Goal: Transaction & Acquisition: Download file/media

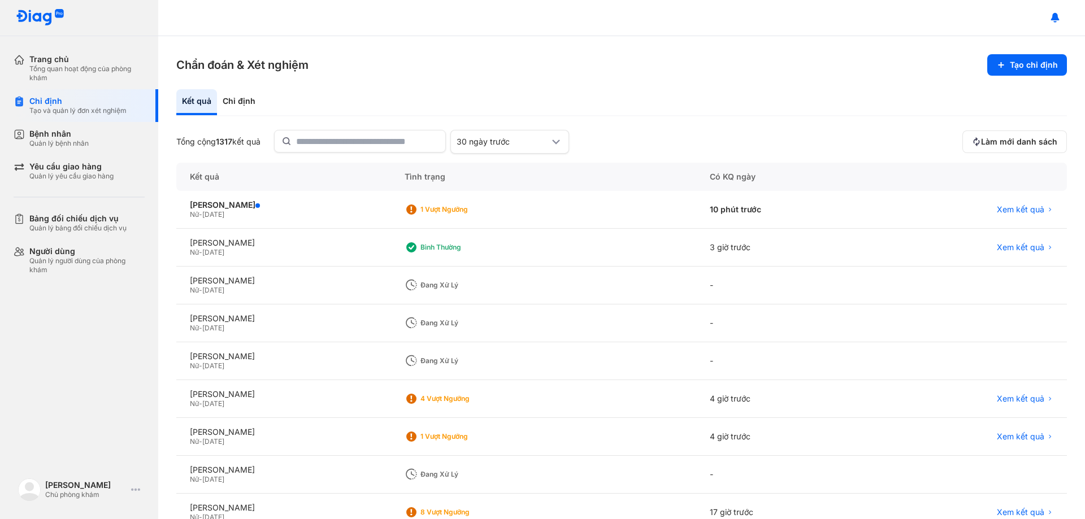
click at [1025, 131] on button "Làm mới danh sách" at bounding box center [1014, 142] width 105 height 23
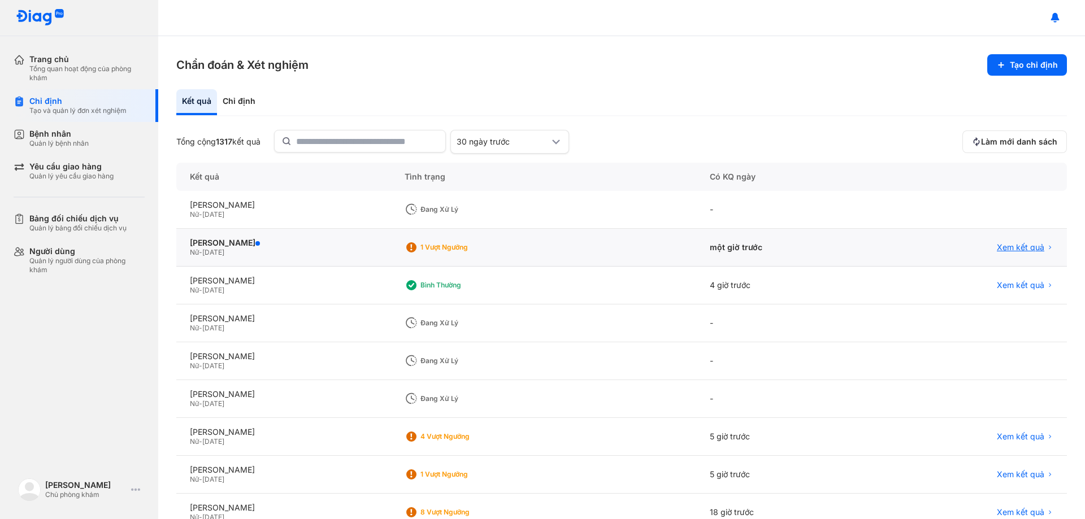
click at [1007, 248] on span "Xem kết quả" at bounding box center [1020, 247] width 47 height 10
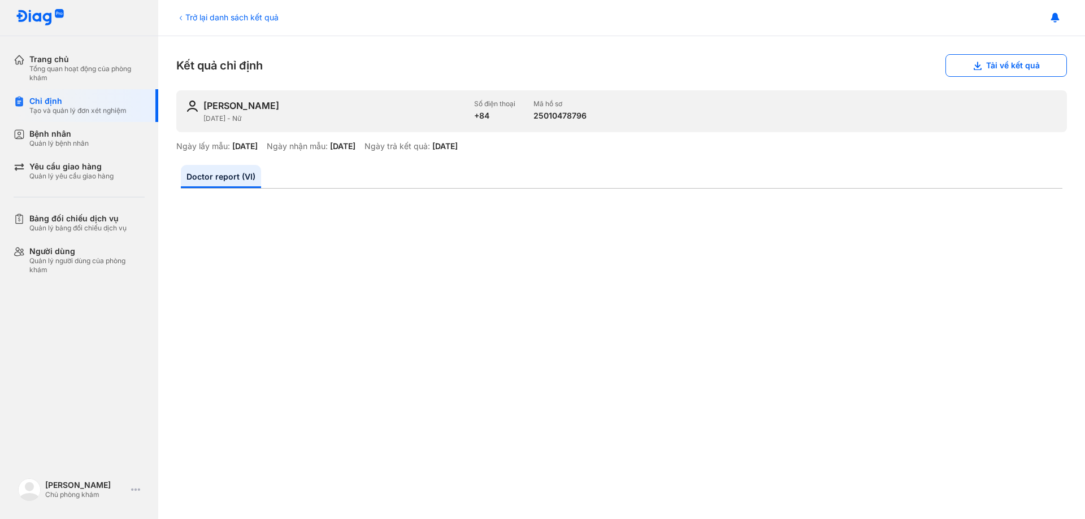
click at [207, 18] on div "Trở lại danh sách kết quả" at bounding box center [227, 17] width 102 height 12
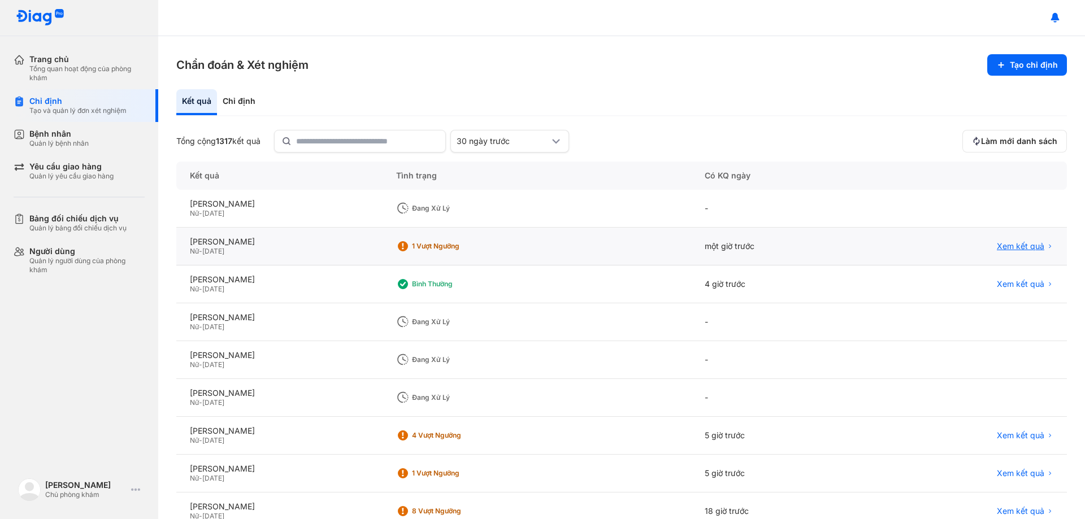
click at [1007, 246] on span "Xem kết quả" at bounding box center [1020, 246] width 47 height 10
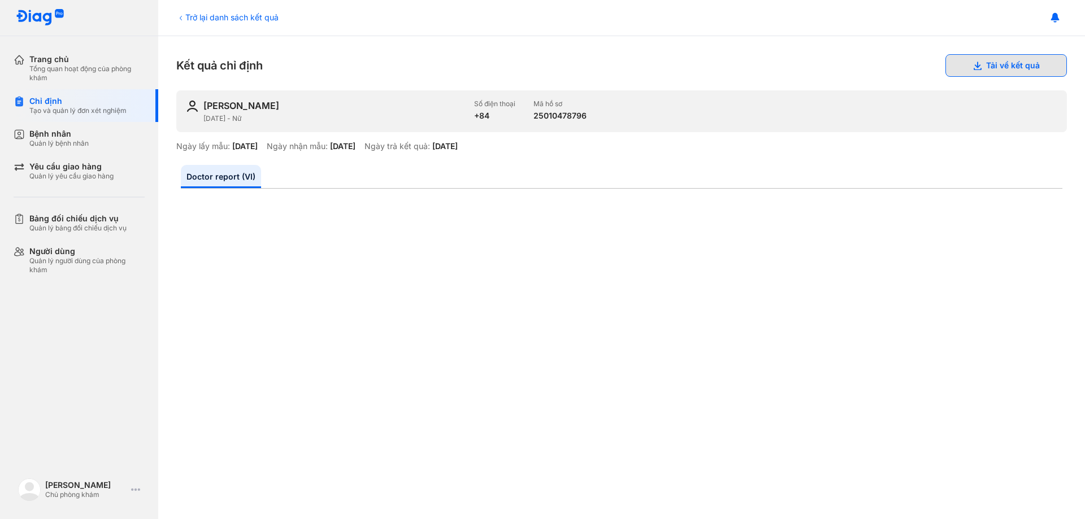
click at [993, 63] on button "Tải về kết quả" at bounding box center [1005, 65] width 121 height 23
click at [180, 18] on icon at bounding box center [181, 18] width 2 height 5
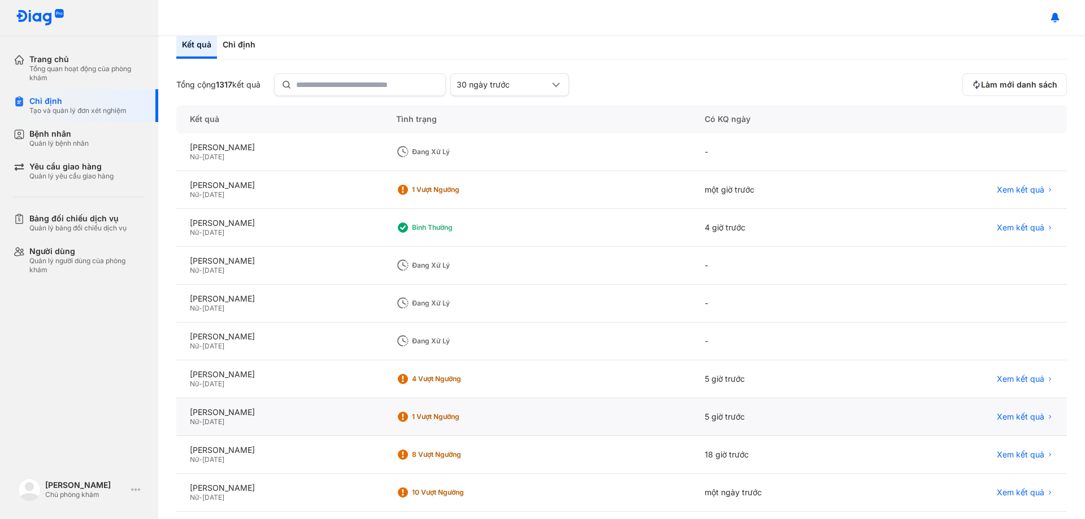
scroll to position [108, 0]
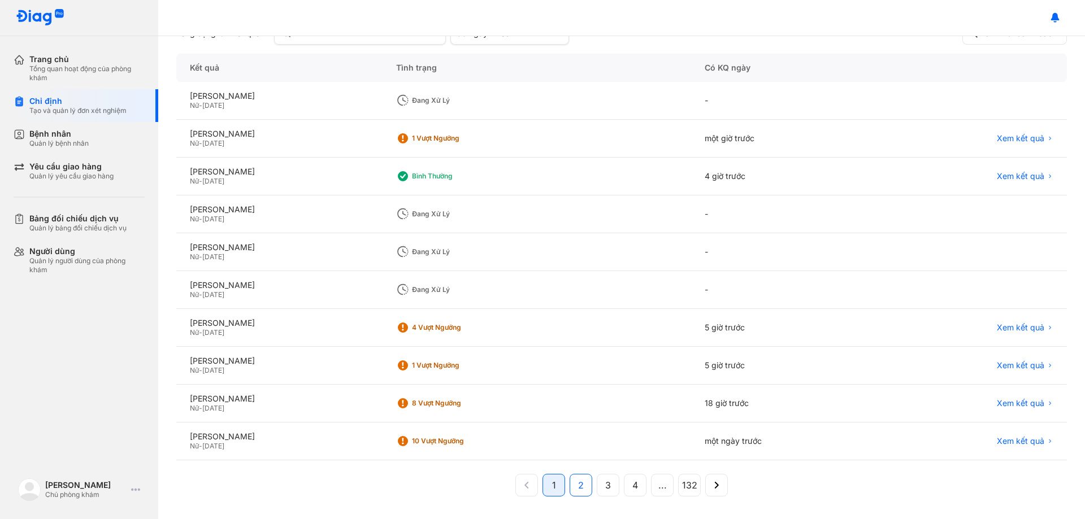
click at [597, 489] on button "2" at bounding box center [608, 485] width 23 height 23
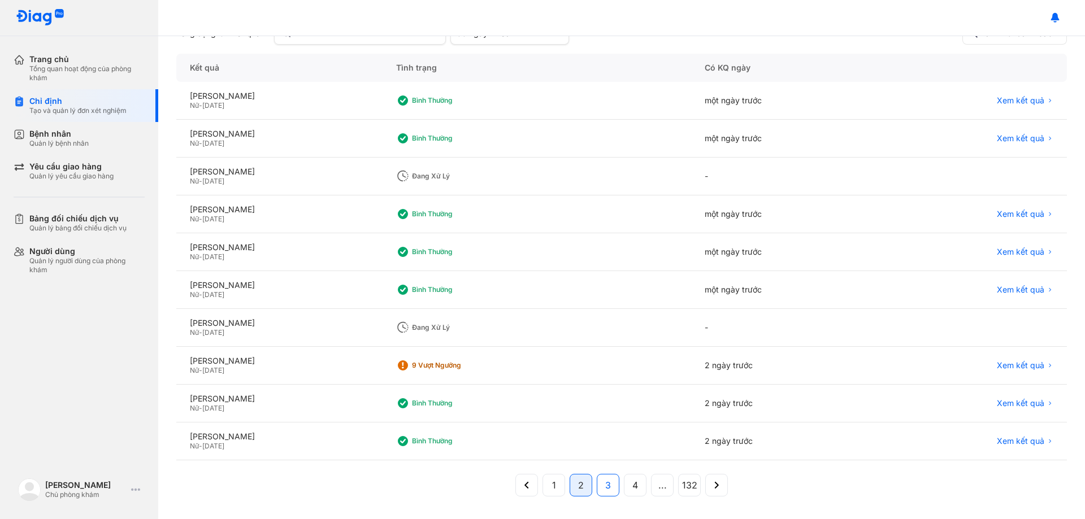
click at [624, 484] on button "3" at bounding box center [635, 485] width 23 height 23
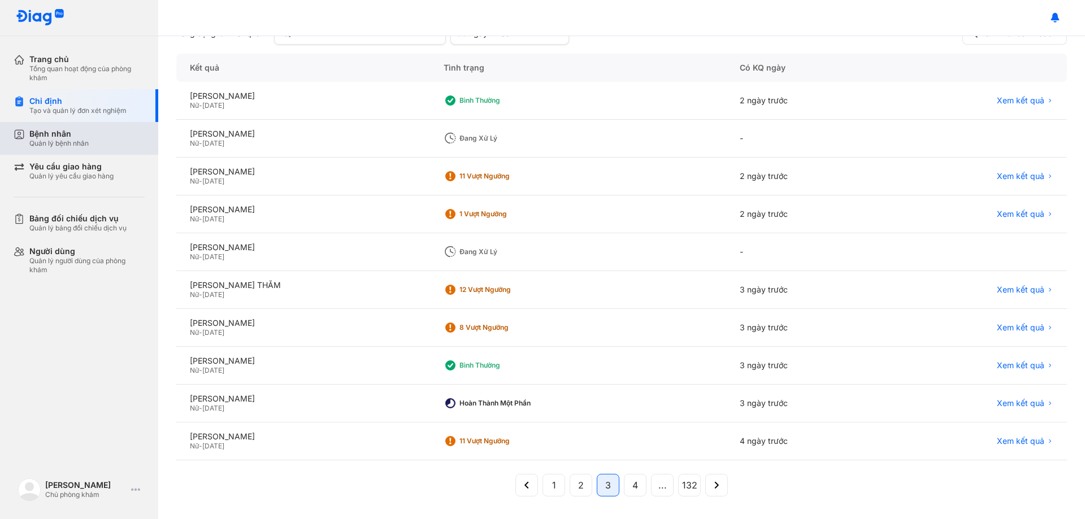
click at [57, 137] on div "Bệnh nhân" at bounding box center [58, 134] width 59 height 10
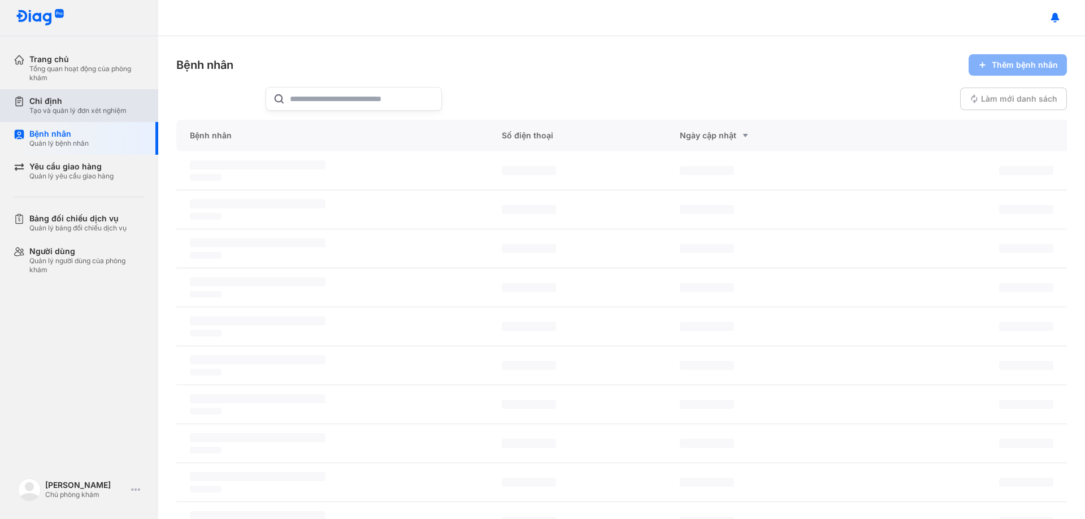
click at [73, 113] on div "Tạo và quản lý đơn xét nghiệm" at bounding box center [77, 110] width 97 height 9
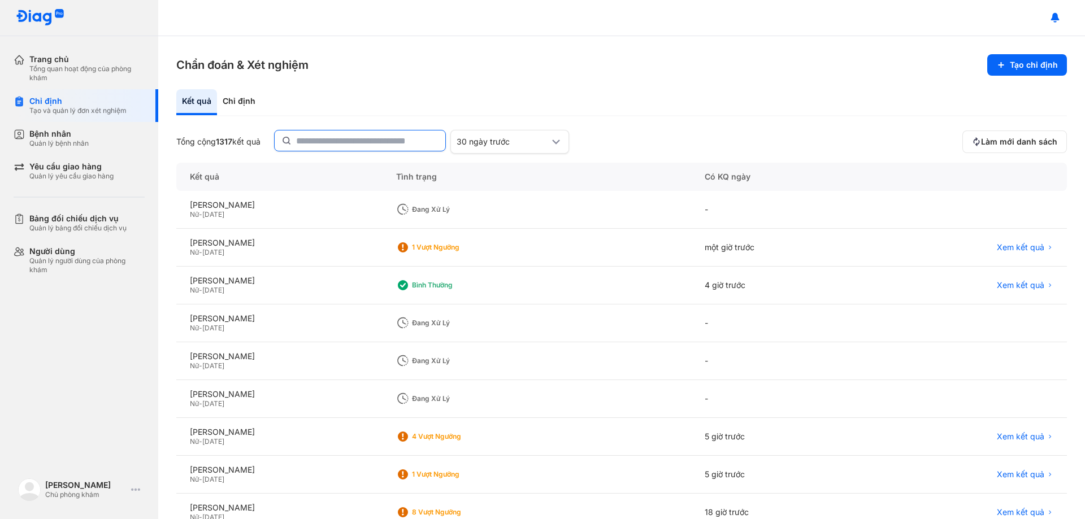
click at [315, 146] on input "text" at bounding box center [367, 141] width 142 height 20
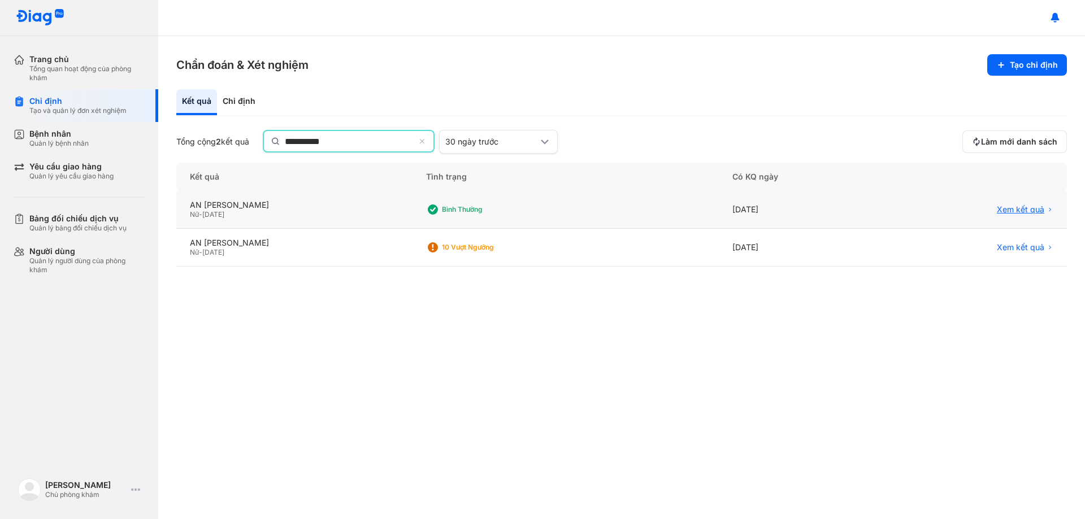
type input "**********"
click at [1024, 210] on span "Xem kết quả" at bounding box center [1020, 210] width 47 height 10
click at [1022, 211] on span "Xem kết quả" at bounding box center [1020, 210] width 47 height 10
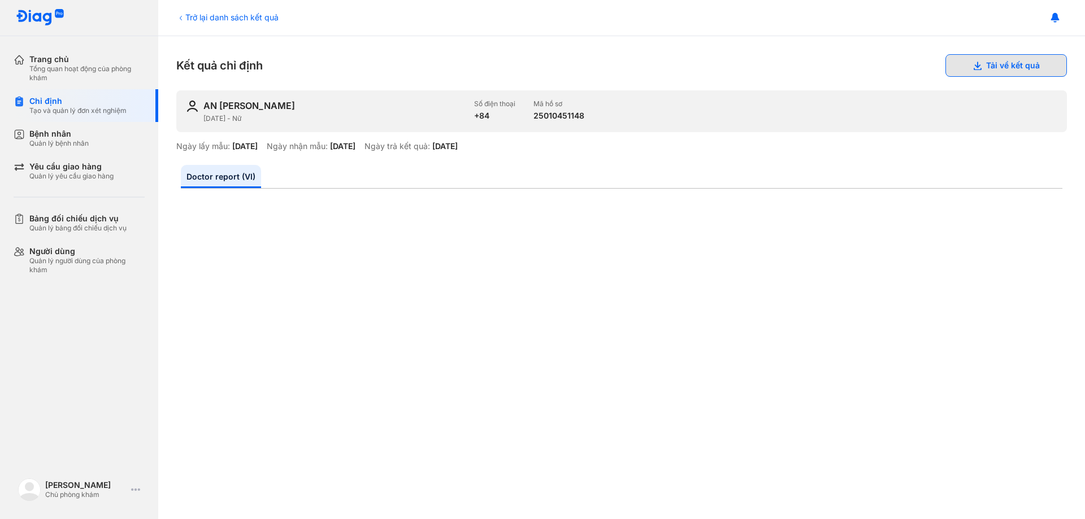
click at [989, 63] on button "Tải về kết quả" at bounding box center [1005, 65] width 121 height 23
click at [215, 17] on div "Trở lại danh sách kết quả" at bounding box center [227, 17] width 102 height 12
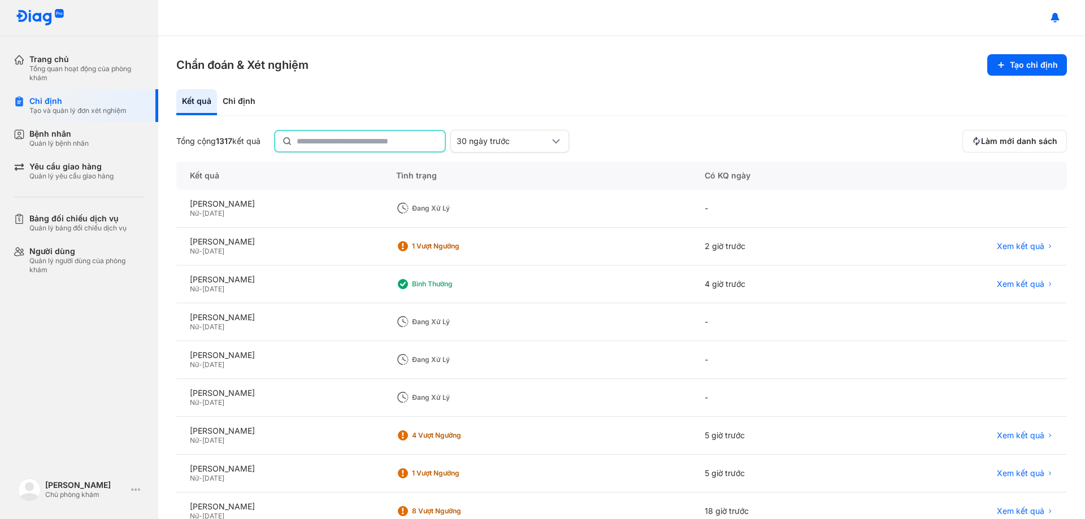
click at [327, 146] on input "text" at bounding box center [367, 141] width 141 height 20
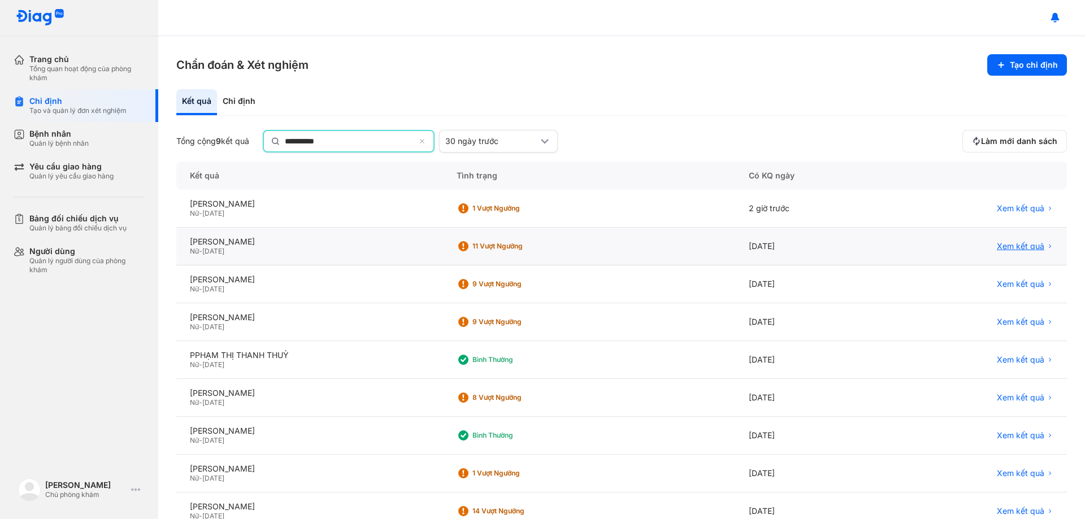
type input "**********"
click at [1015, 246] on span "Xem kết quả" at bounding box center [1020, 246] width 47 height 10
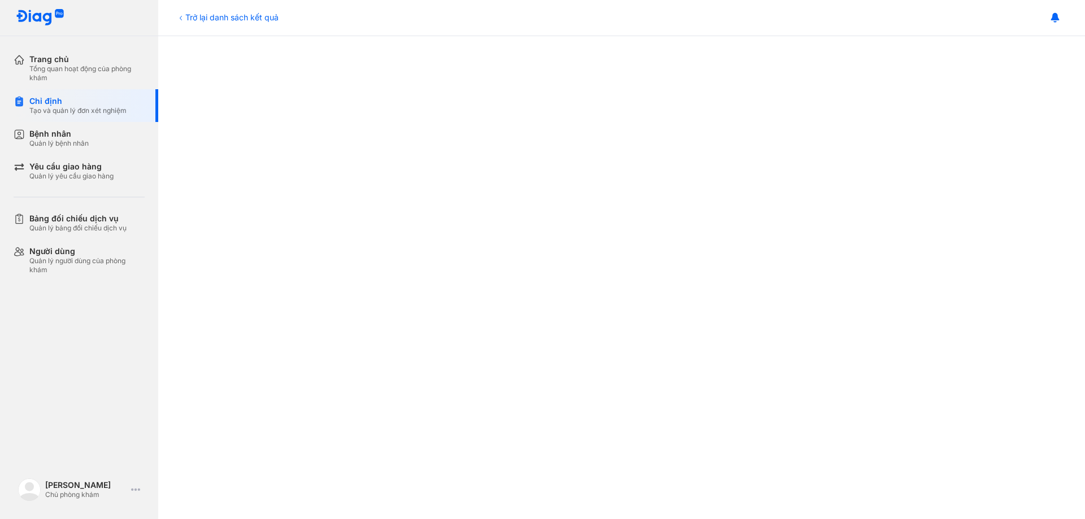
scroll to position [396, 0]
click at [207, 15] on div "Trở lại danh sách kết quả" at bounding box center [227, 17] width 102 height 12
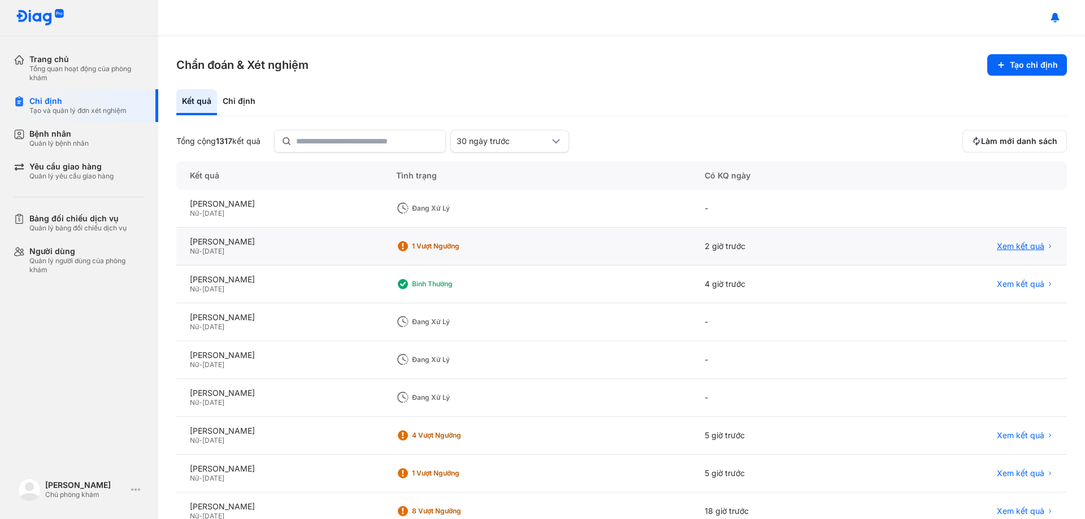
click at [1021, 246] on span "Xem kết quả" at bounding box center [1020, 246] width 47 height 10
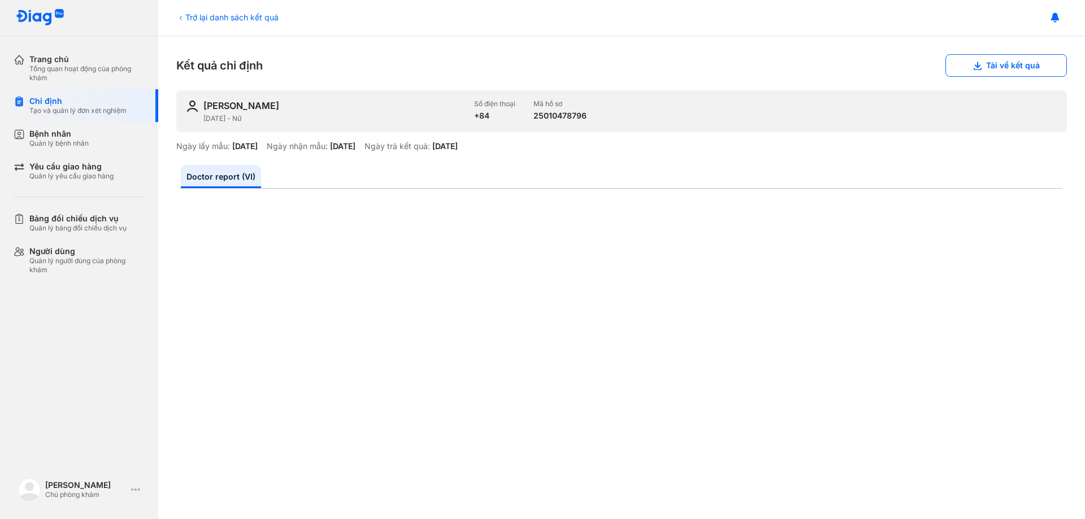
click at [207, 14] on div "Trở lại danh sách kết quả" at bounding box center [227, 17] width 102 height 12
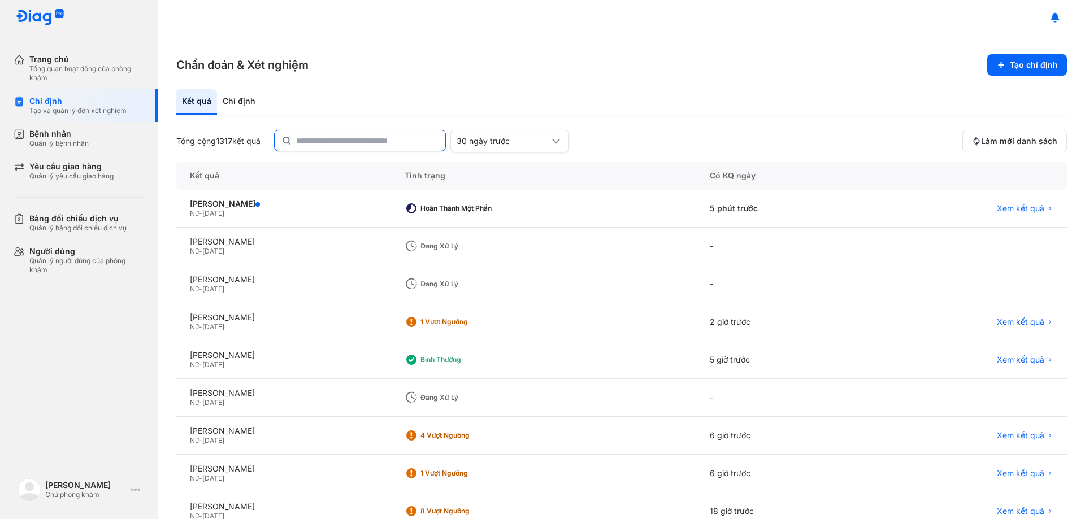
click at [342, 142] on input "text" at bounding box center [367, 141] width 142 height 20
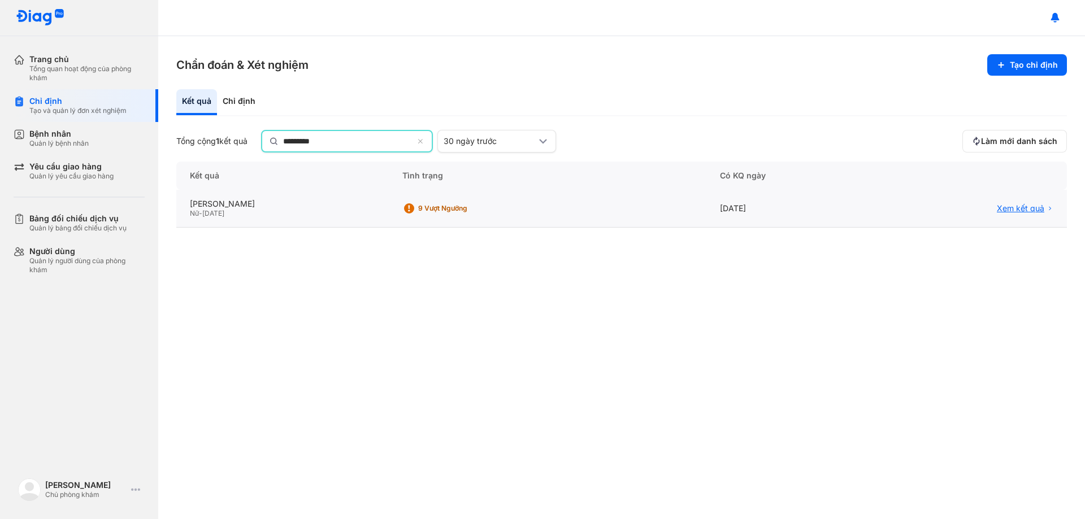
type input "*********"
click at [1013, 211] on span "Xem kết quả" at bounding box center [1020, 208] width 47 height 10
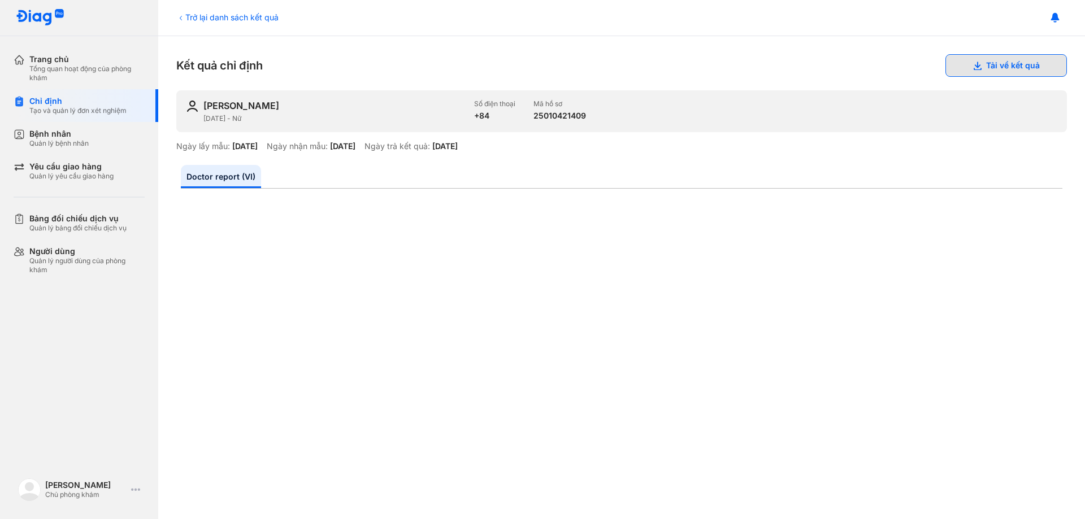
click at [1018, 67] on button "Tải về kết quả" at bounding box center [1005, 65] width 121 height 23
click at [321, 54] on div "Kết quả chỉ định Tải về kết quả" at bounding box center [621, 65] width 891 height 23
